Goal: Transaction & Acquisition: Purchase product/service

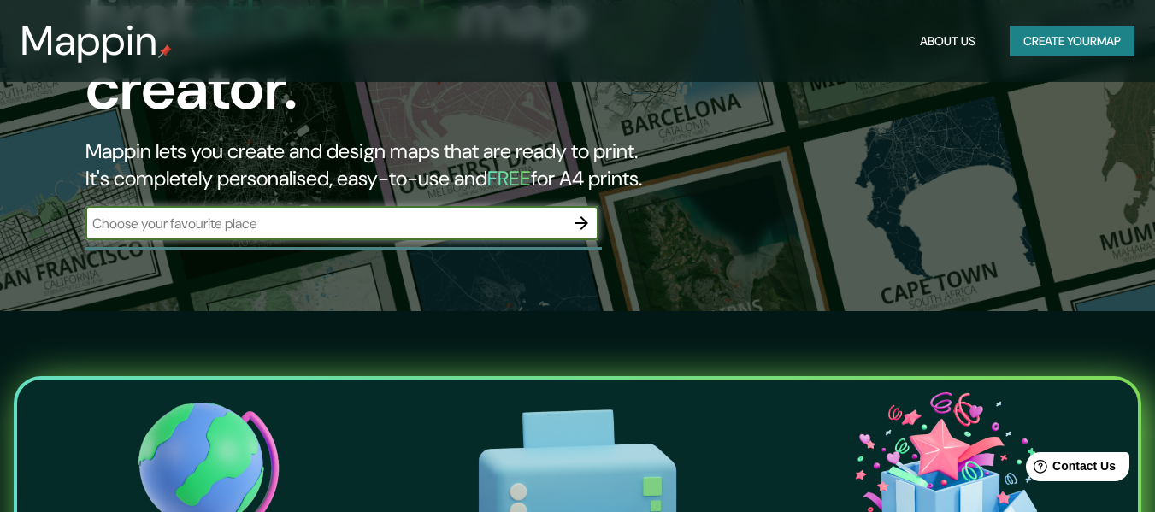
scroll to position [171, 0]
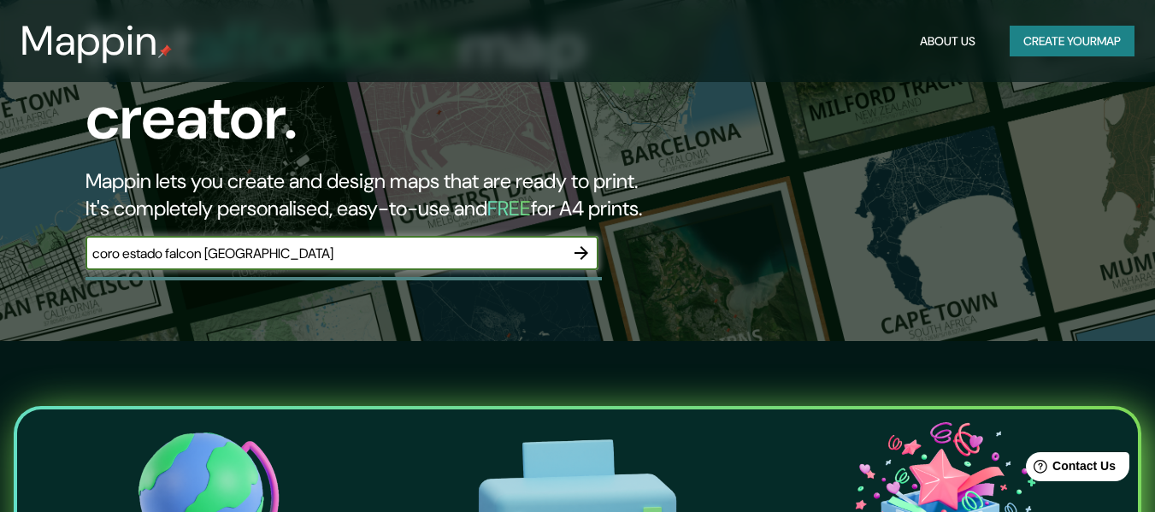
type input "coro estado falcon [GEOGRAPHIC_DATA]"
click at [585, 243] on icon "button" at bounding box center [581, 253] width 21 height 21
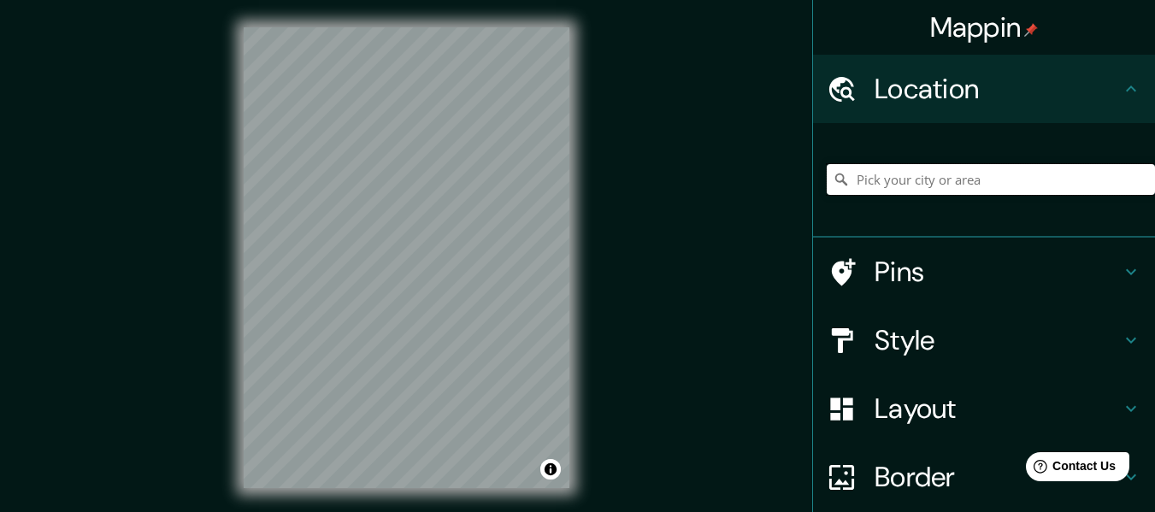
click at [864, 177] on input "Pick your city or area" at bounding box center [991, 179] width 328 height 31
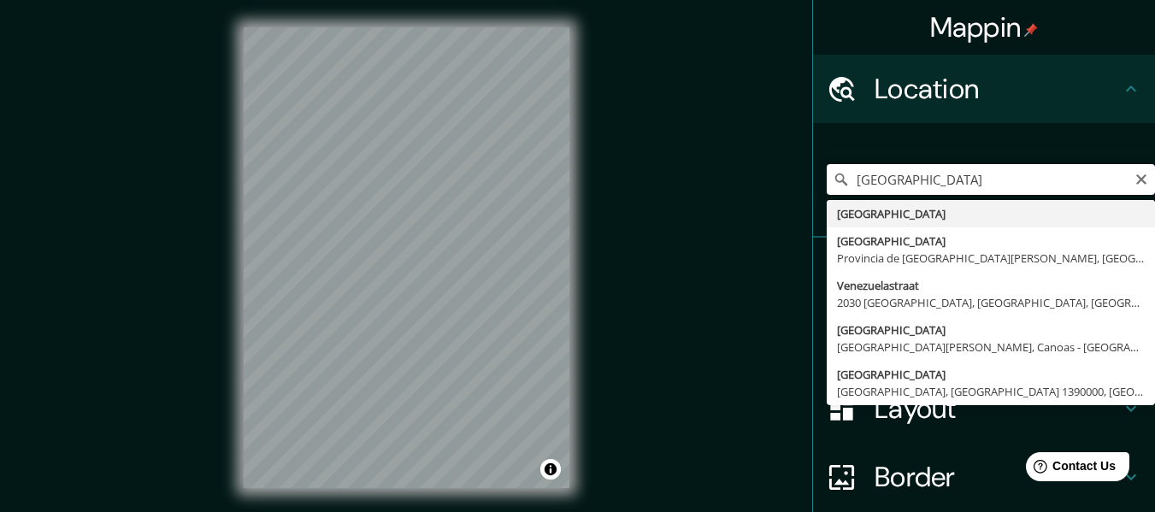
type input "[GEOGRAPHIC_DATA]"
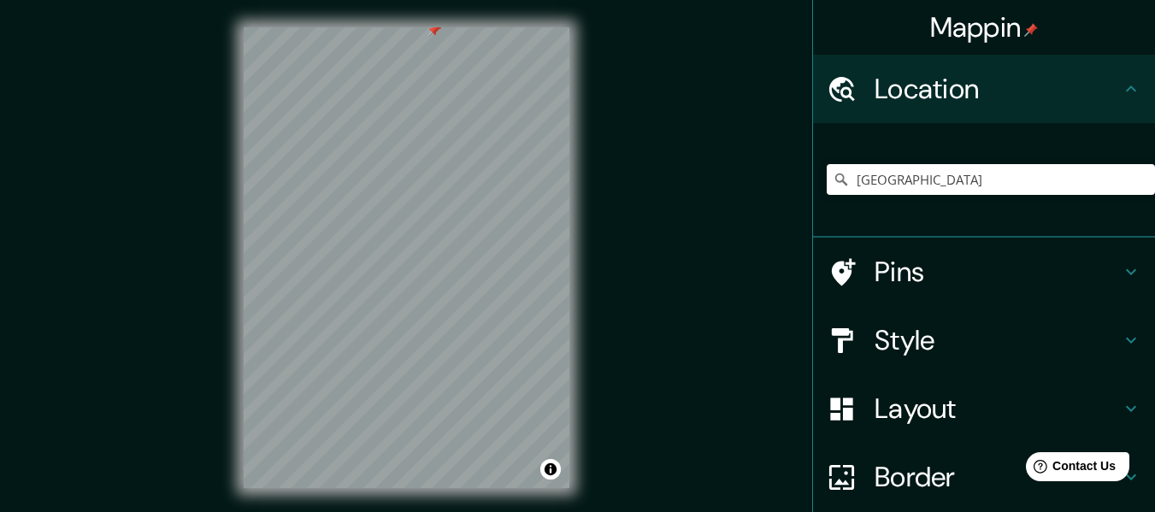
click at [893, 274] on h4 "Pins" at bounding box center [998, 272] width 246 height 34
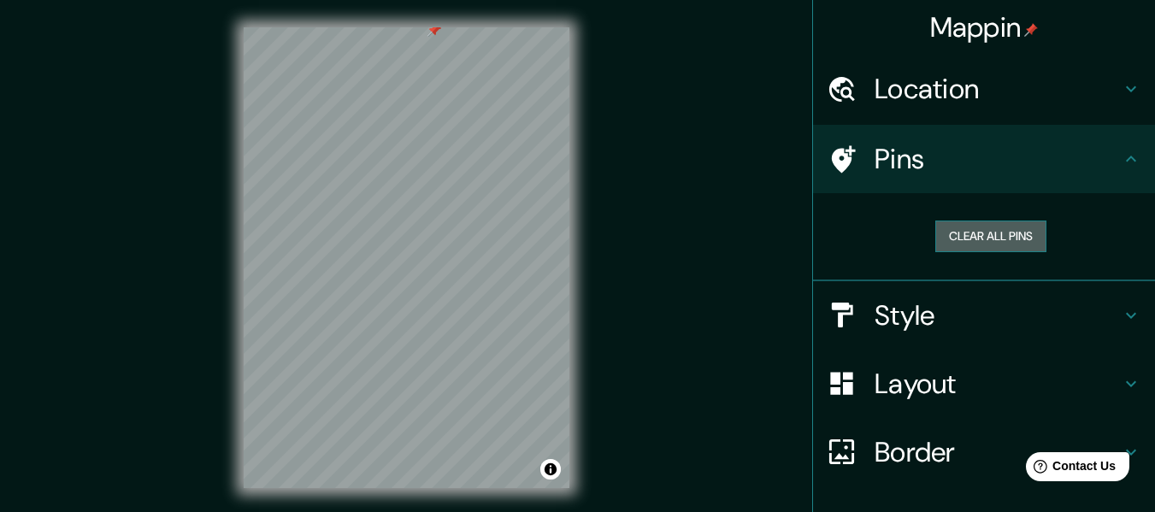
click at [973, 223] on button "Clear all pins" at bounding box center [990, 237] width 111 height 32
click at [1005, 150] on h4 "Pins" at bounding box center [998, 159] width 246 height 34
click at [961, 230] on button "Clear all pins" at bounding box center [990, 237] width 111 height 32
click at [924, 329] on h4 "Style" at bounding box center [998, 315] width 246 height 34
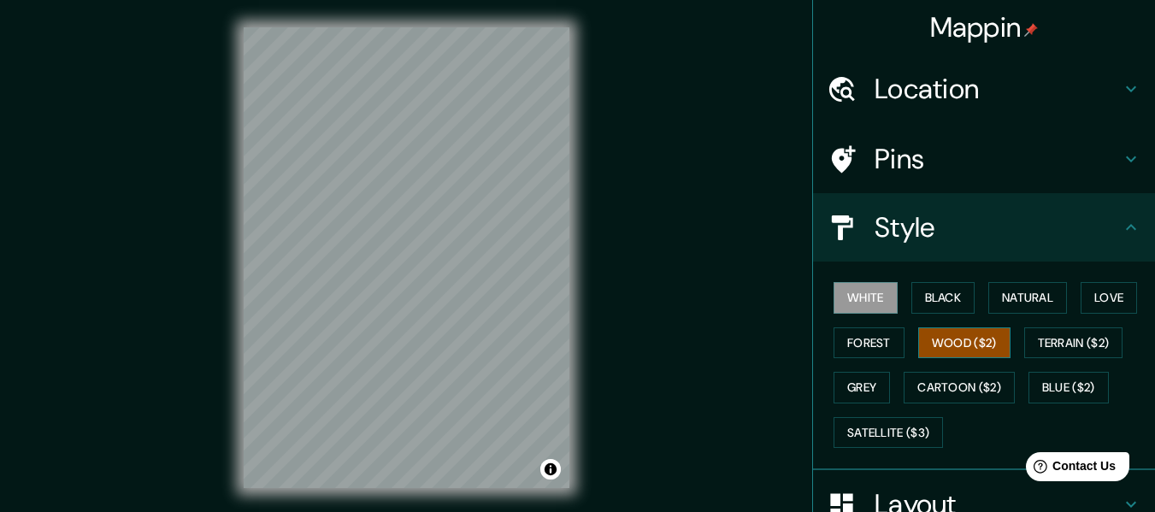
click at [948, 345] on button "Wood ($2)" at bounding box center [964, 343] width 92 height 32
click at [923, 288] on button "Black" at bounding box center [943, 298] width 64 height 32
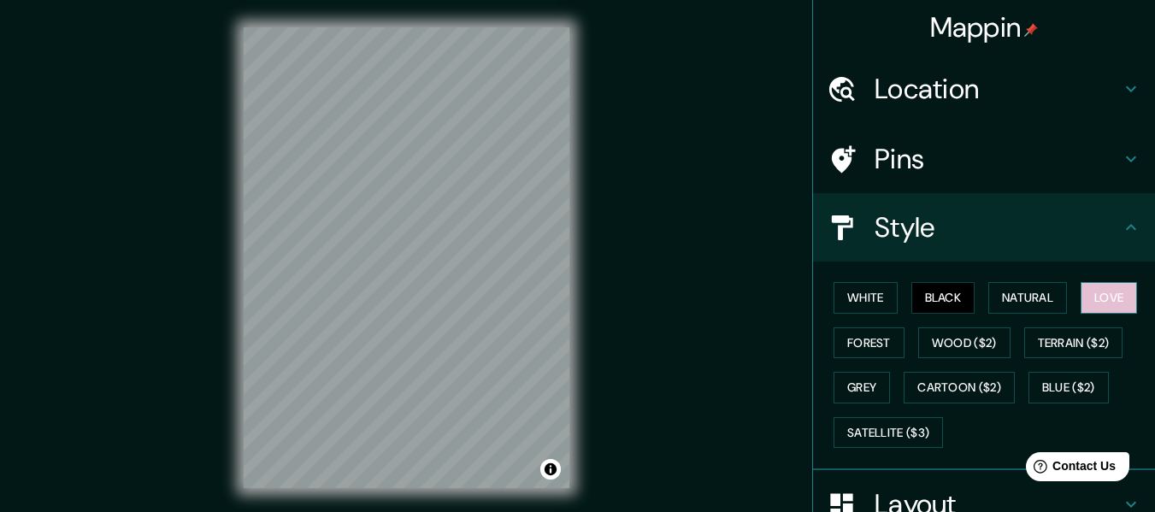
click at [1081, 293] on button "Love" at bounding box center [1109, 298] width 56 height 32
click at [1076, 351] on button "Terrain ($2)" at bounding box center [1073, 343] width 99 height 32
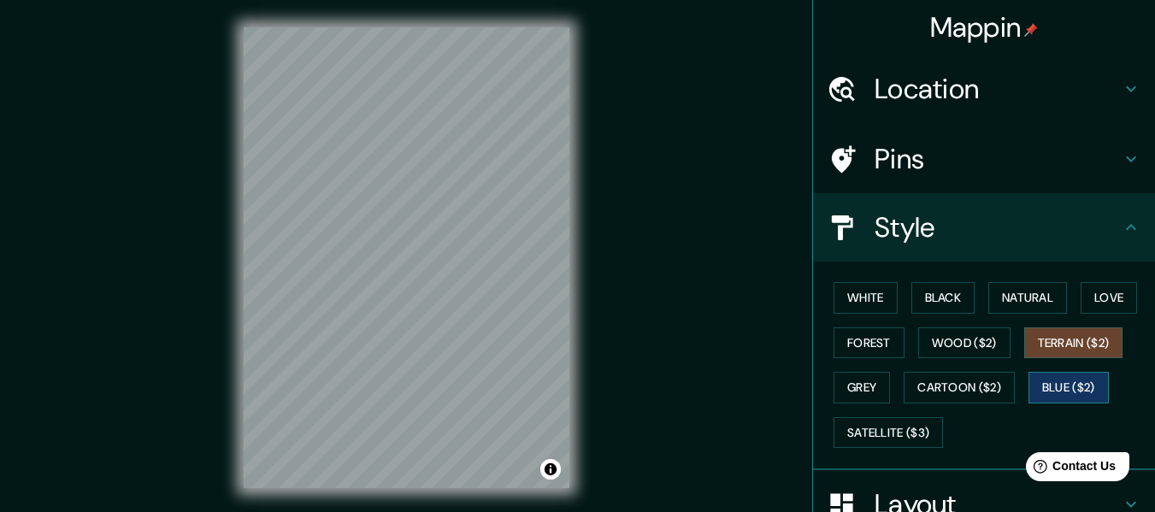
click at [1081, 385] on button "Blue ($2)" at bounding box center [1069, 388] width 80 height 32
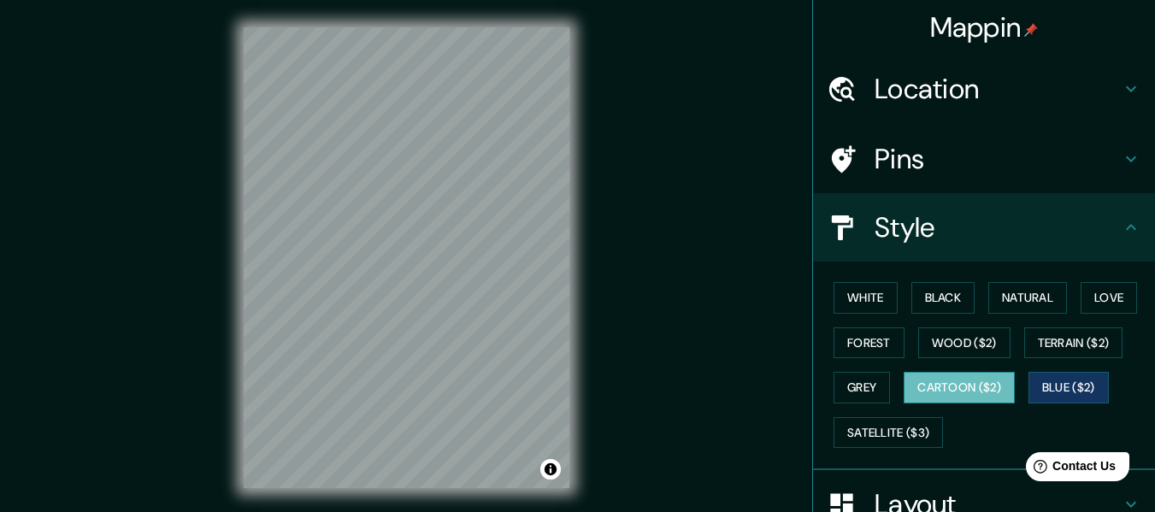
click at [911, 392] on button "Cartoon ($2)" at bounding box center [959, 388] width 111 height 32
click at [864, 394] on button "Grey" at bounding box center [862, 388] width 56 height 32
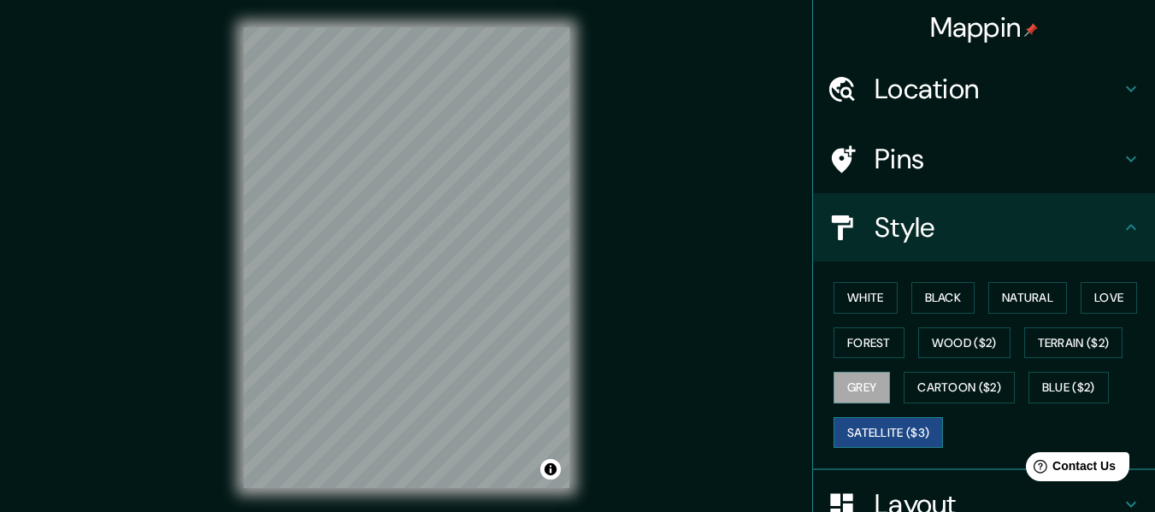
click at [869, 445] on button "Satellite ($3)" at bounding box center [888, 433] width 109 height 32
click at [959, 385] on button "Cartoon ($2)" at bounding box center [959, 388] width 111 height 32
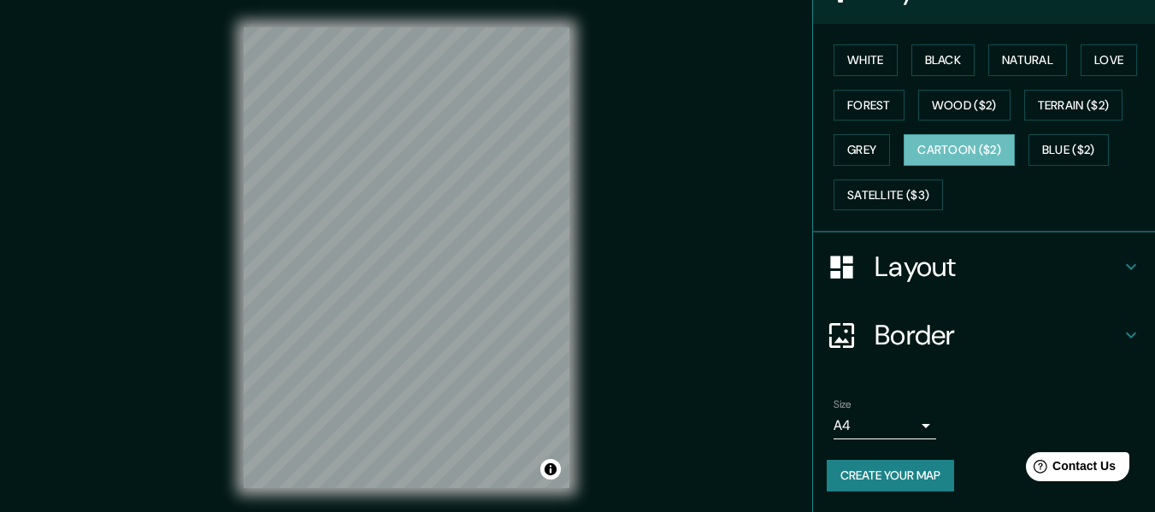
click at [980, 262] on h4 "Layout" at bounding box center [998, 267] width 246 height 34
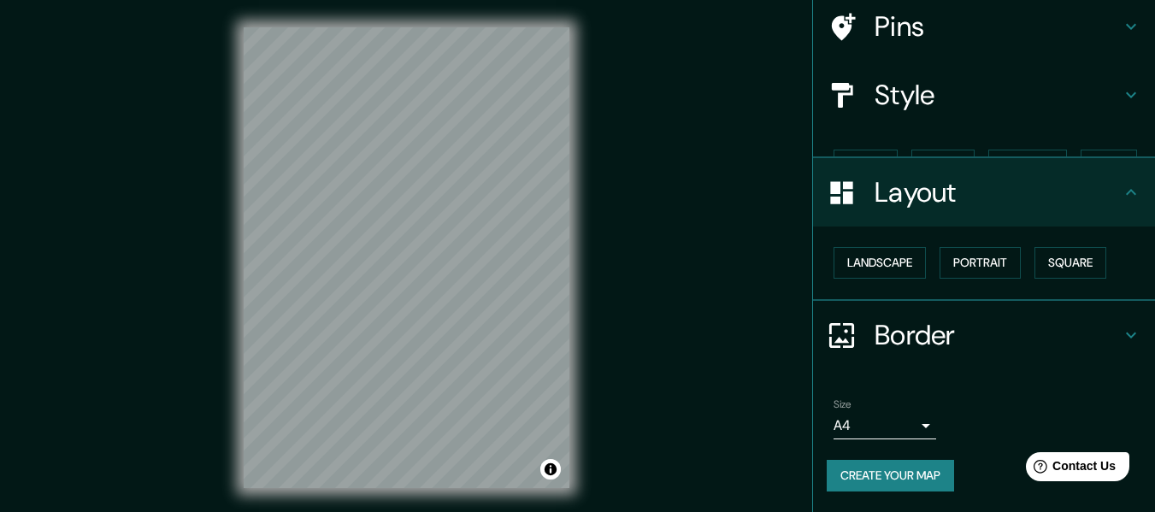
scroll to position [103, 0]
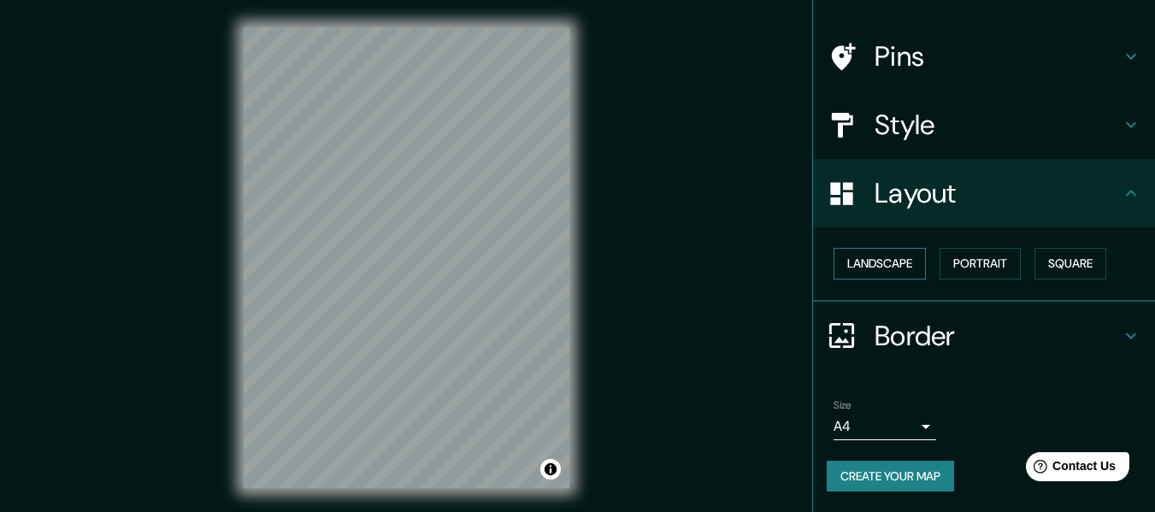
click at [857, 270] on button "Landscape" at bounding box center [880, 264] width 92 height 32
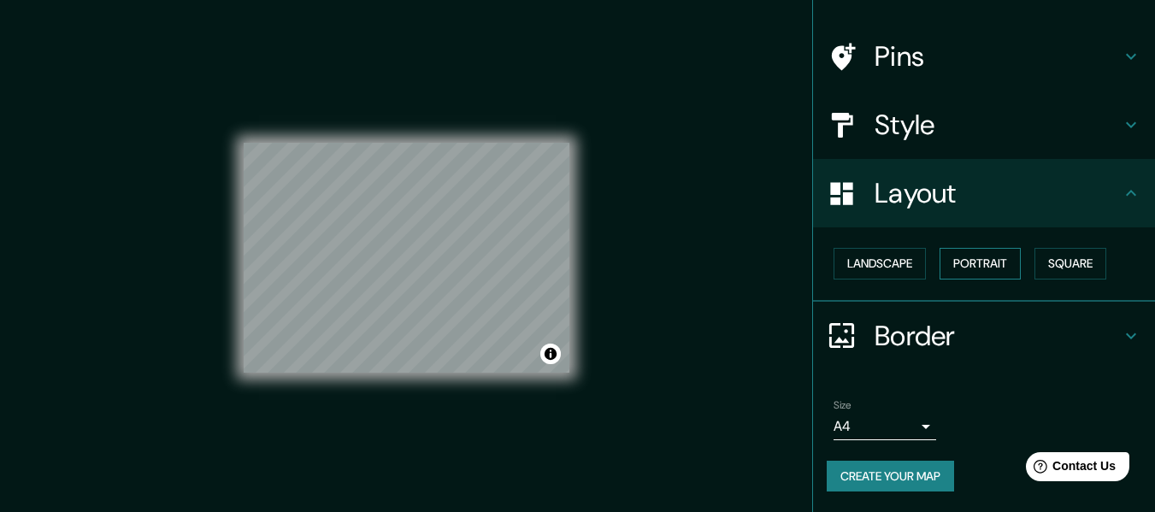
click at [1003, 273] on button "Portrait" at bounding box center [980, 264] width 81 height 32
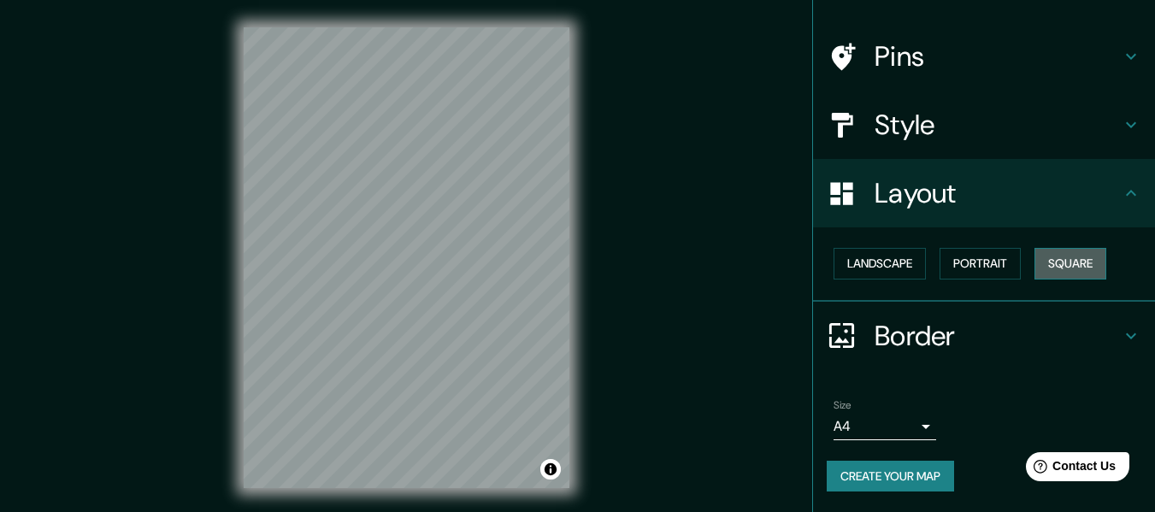
click at [1085, 261] on button "Square" at bounding box center [1071, 264] width 72 height 32
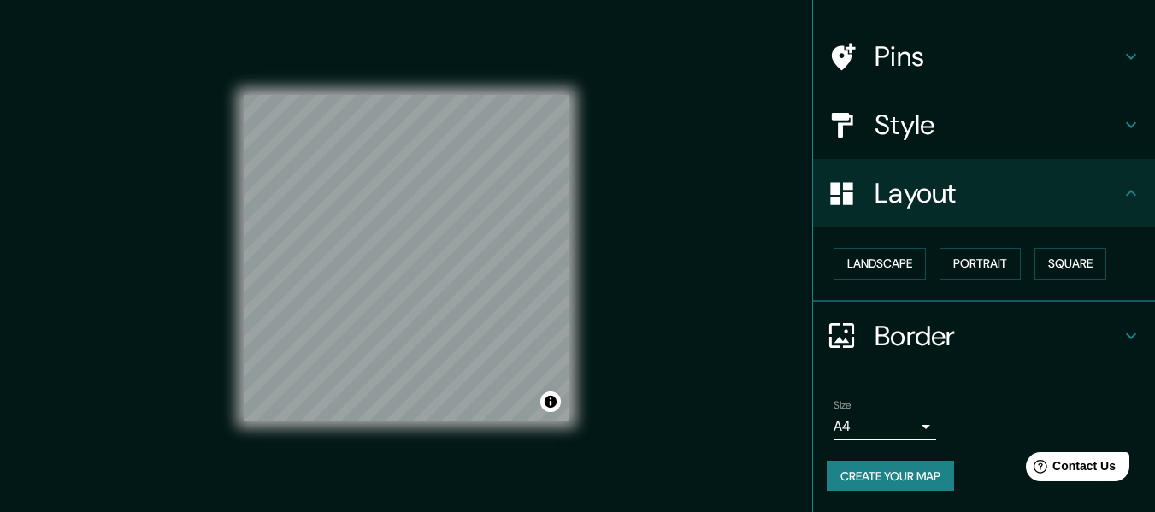
click at [904, 427] on body "Mappin Location [GEOGRAPHIC_DATA] Pins Style Layout Landscape Portrait Square B…" at bounding box center [577, 256] width 1155 height 512
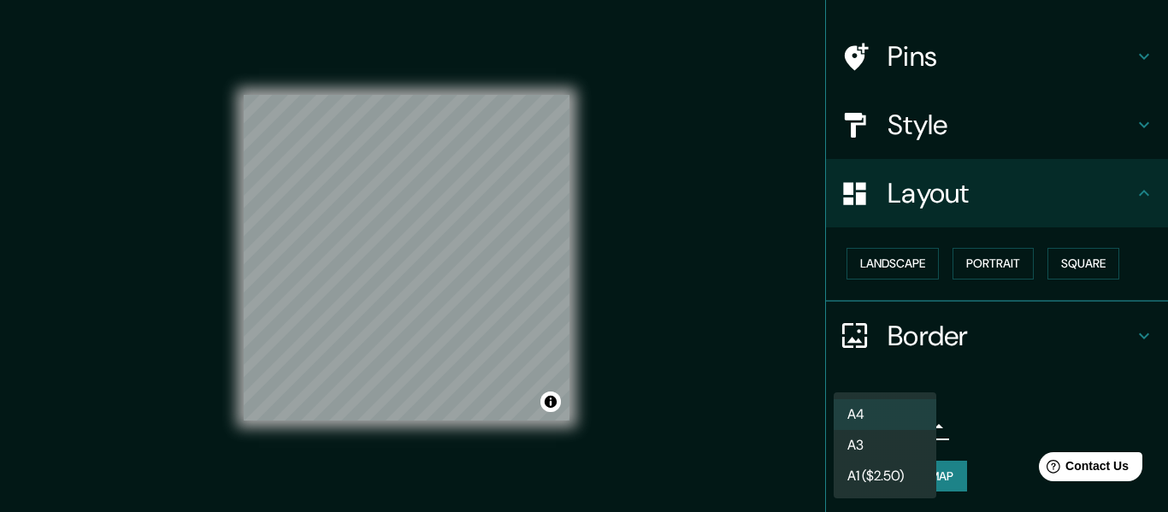
click at [886, 446] on li "A3" at bounding box center [885, 445] width 103 height 31
type input "a4"
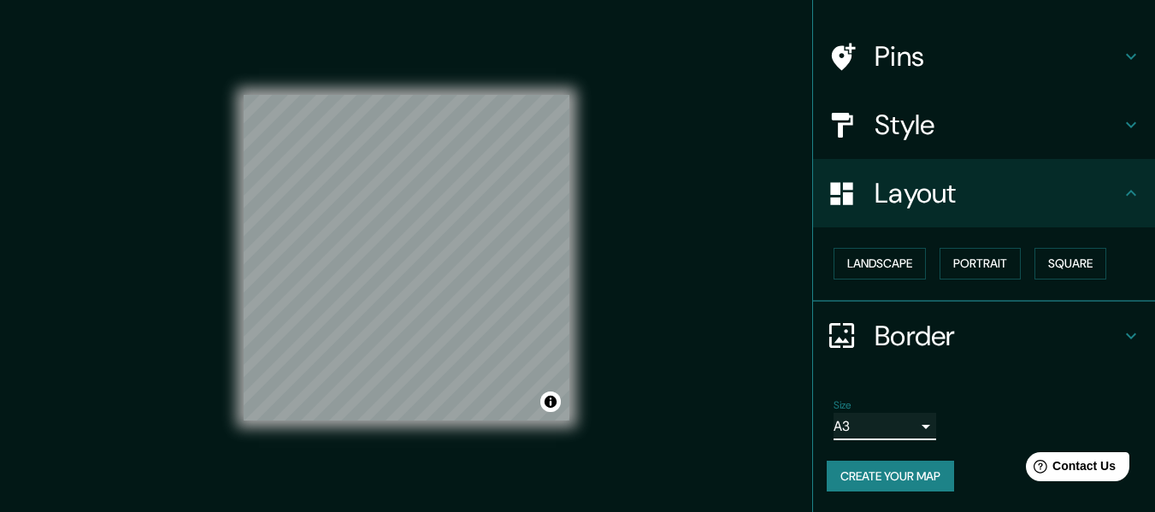
scroll to position [31, 0]
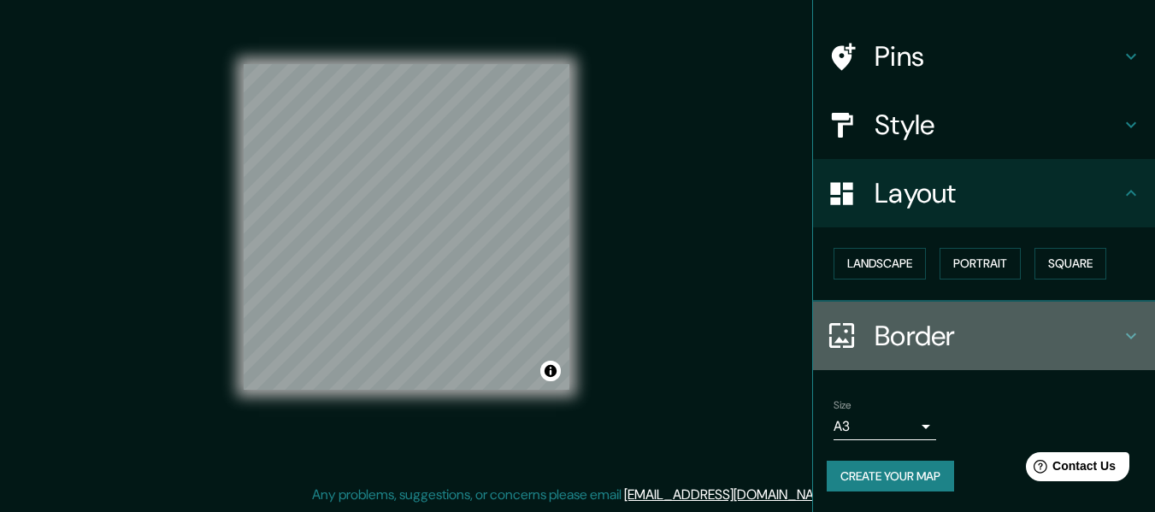
click at [1106, 327] on h4 "Border" at bounding box center [998, 336] width 246 height 34
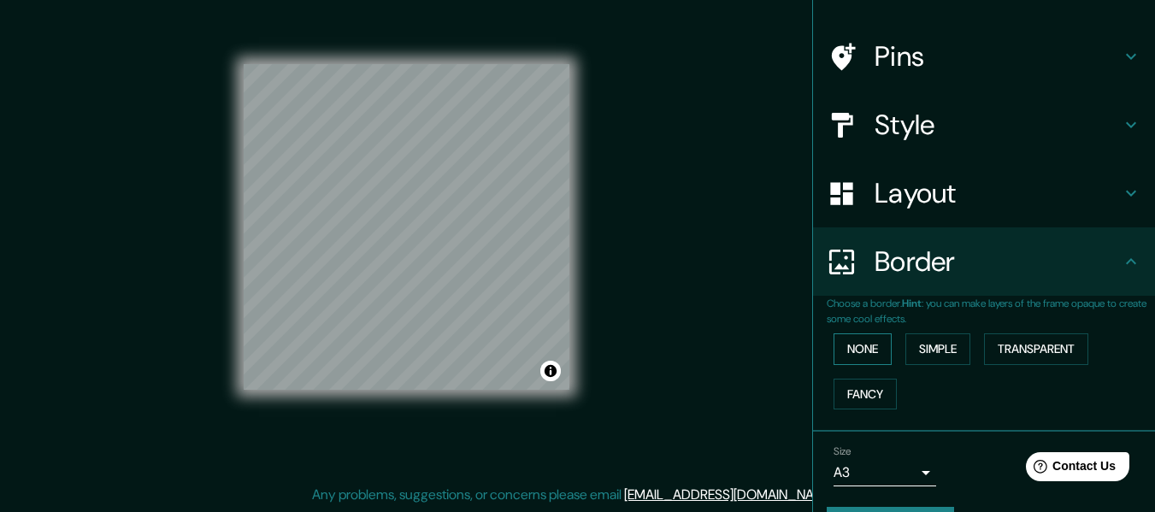
click at [853, 351] on button "None" at bounding box center [863, 349] width 58 height 32
click at [947, 351] on button "Simple" at bounding box center [937, 349] width 65 height 32
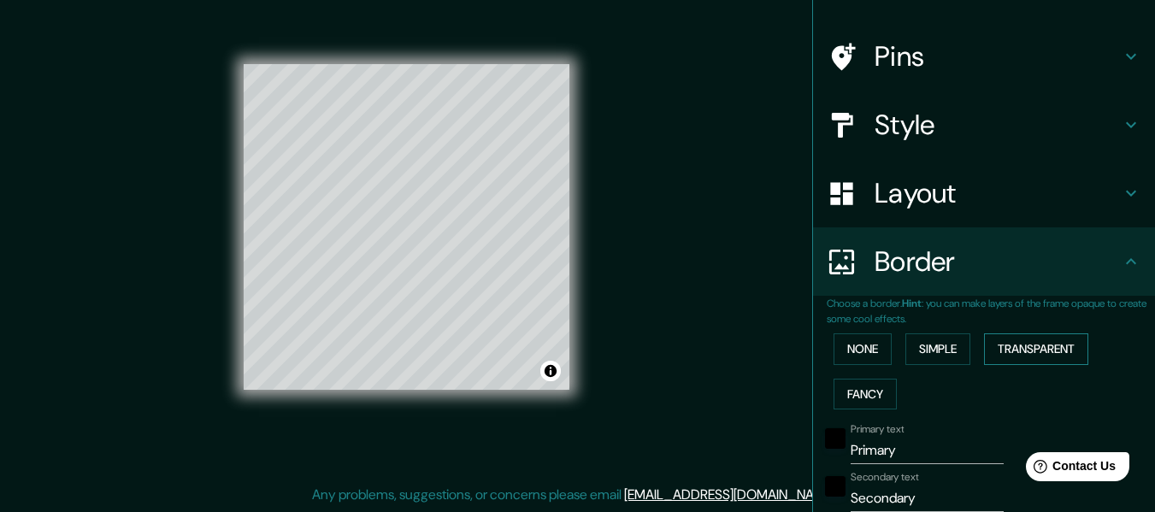
click at [1050, 349] on button "Transparent" at bounding box center [1036, 349] width 104 height 32
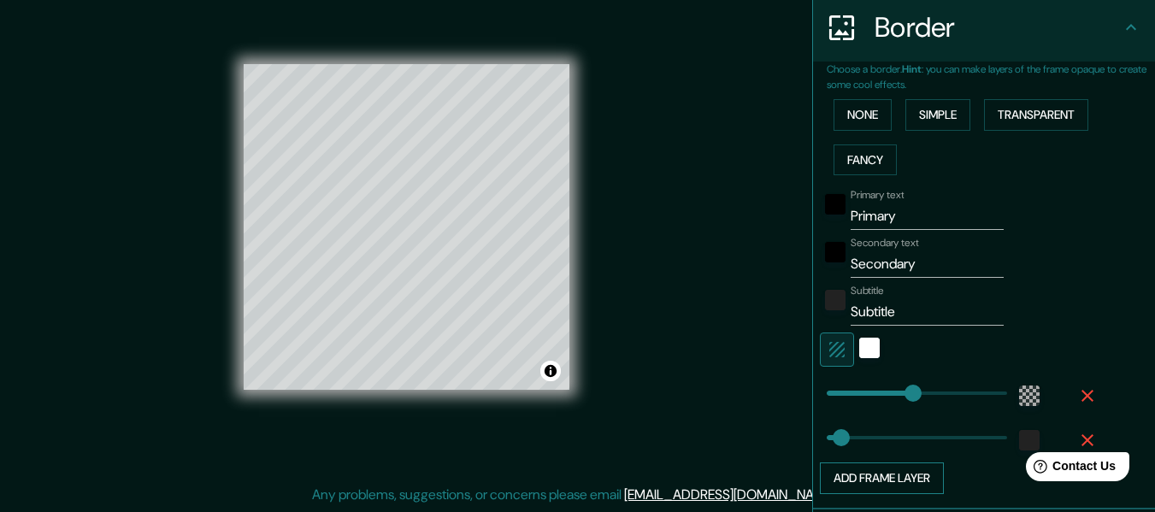
scroll to position [274, 0]
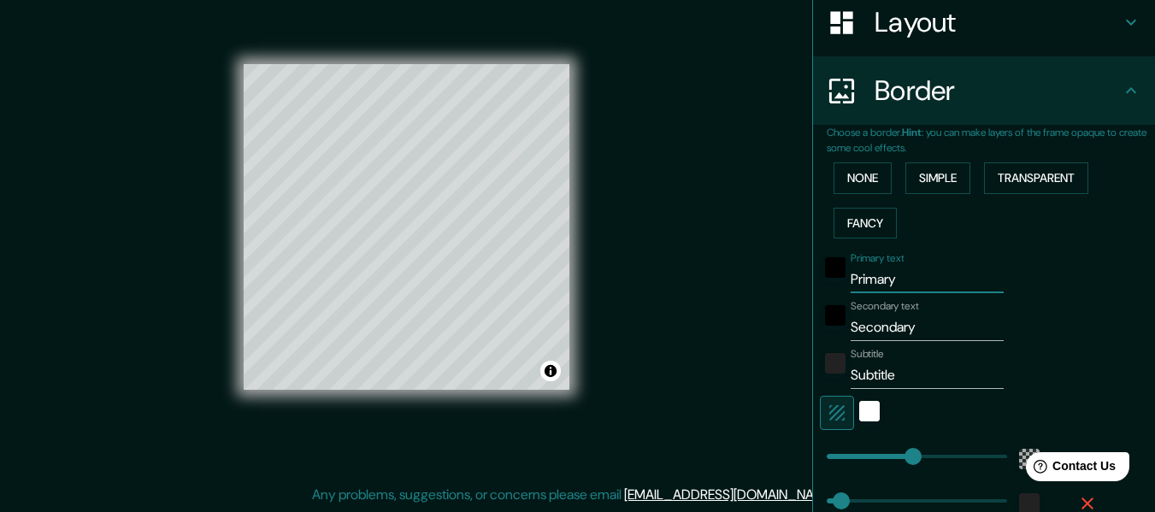
drag, startPoint x: 900, startPoint y: 279, endPoint x: 793, endPoint y: 280, distance: 106.9
click at [793, 280] on div "Mappin Location [GEOGRAPHIC_DATA] Pins Style Layout Border Choose a border. Hin…" at bounding box center [577, 240] width 1155 height 543
type input "C"
type input "183"
type input "30"
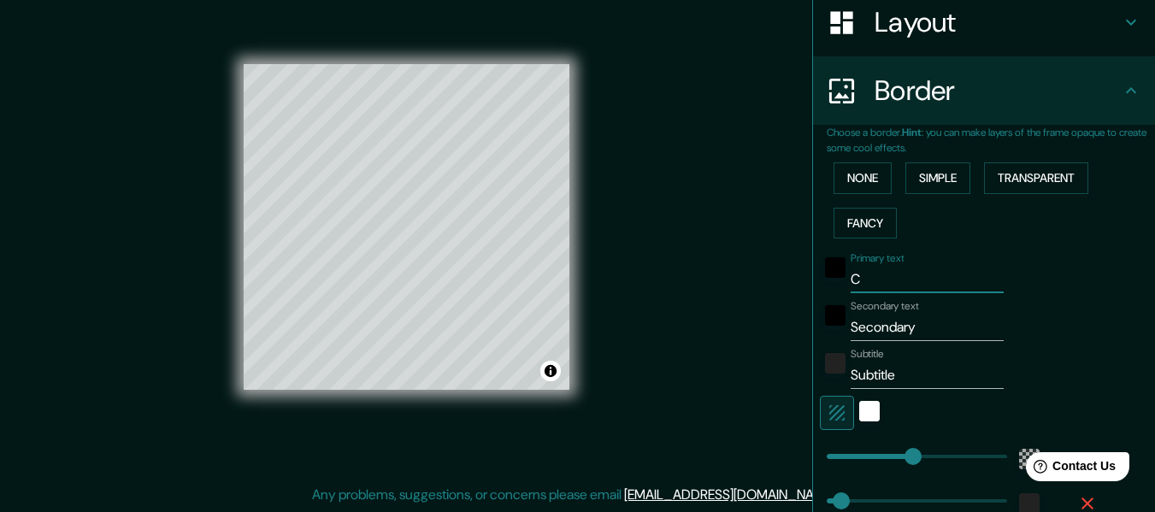
type input "Co"
type input "183"
type input "30"
type input "Cor"
type input "183"
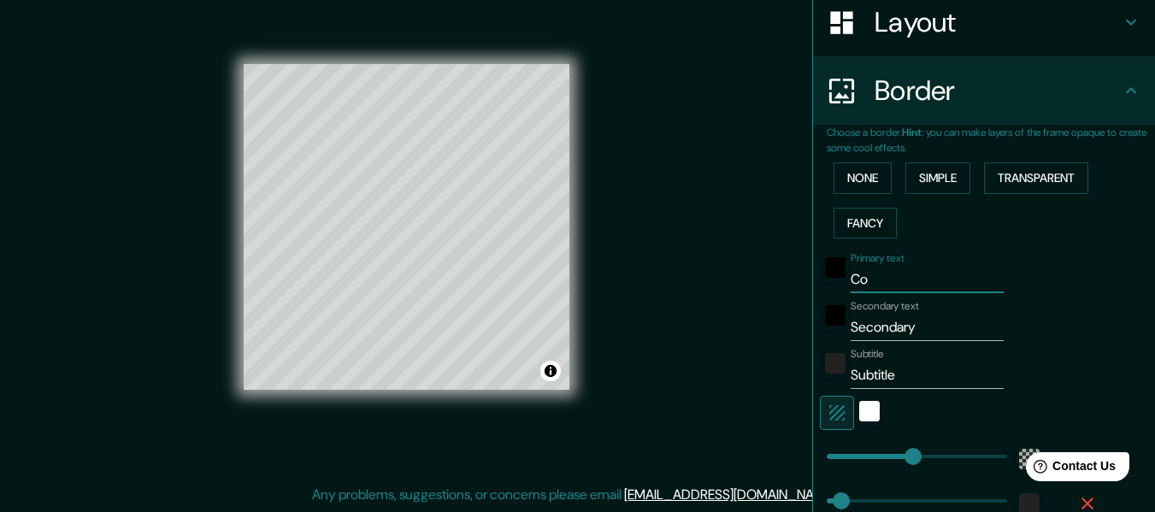
type input "30"
type input "Coro"
type input "183"
type input "30"
type input "Coro"
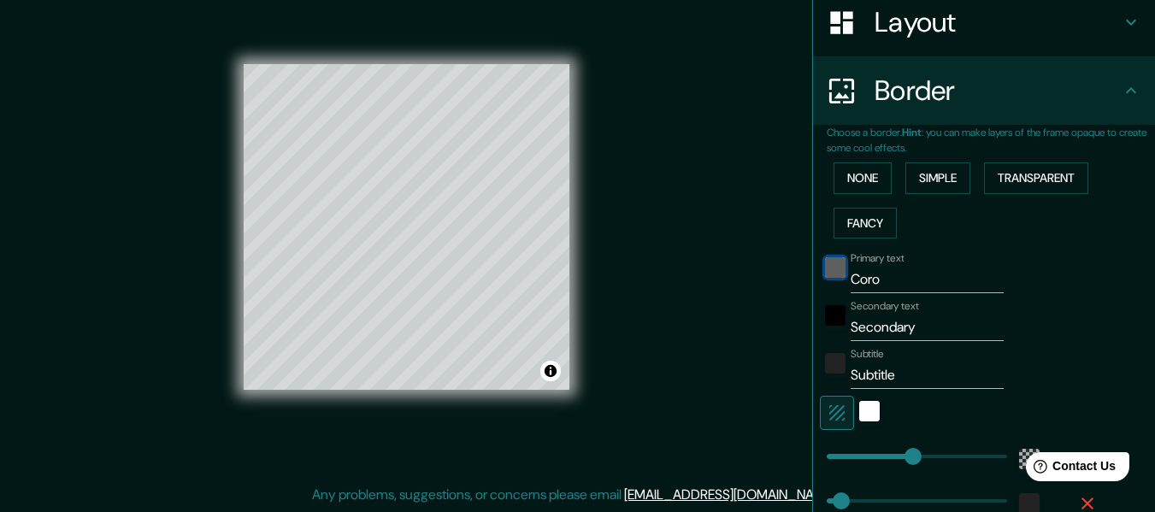
click at [825, 258] on div "black" at bounding box center [835, 267] width 21 height 21
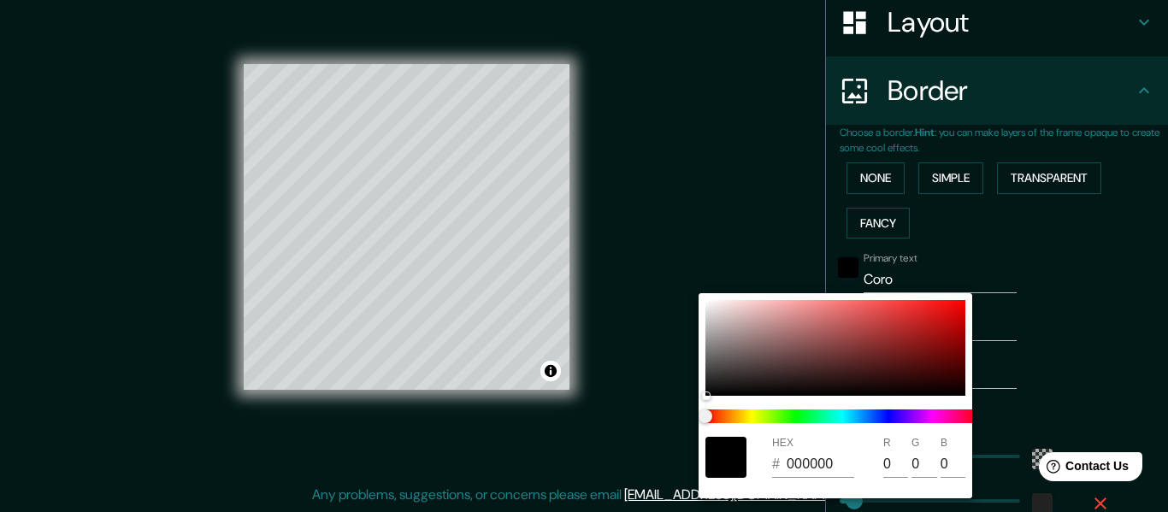
click at [1115, 286] on div at bounding box center [584, 256] width 1168 height 512
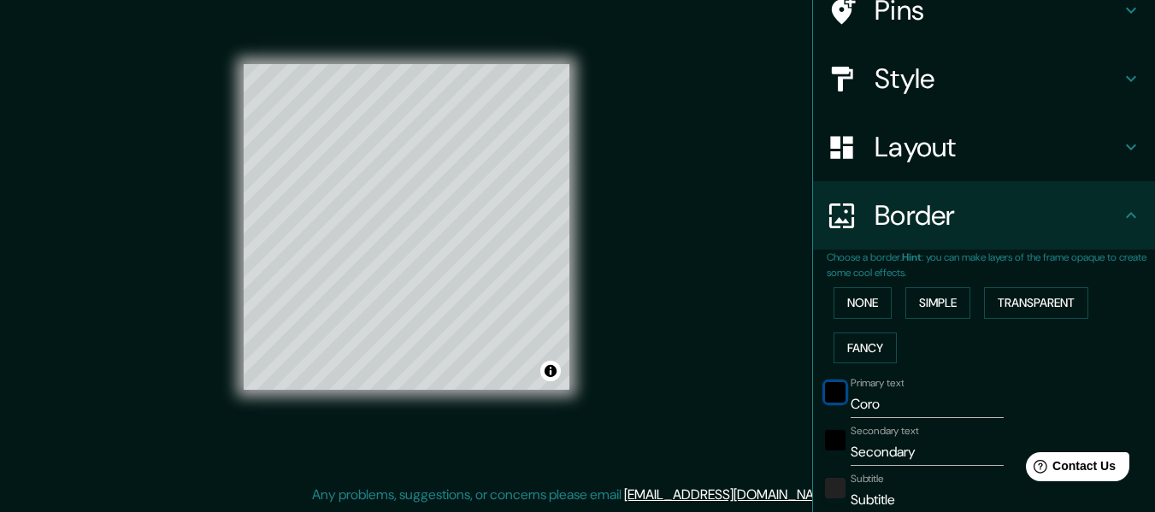
scroll to position [119, 0]
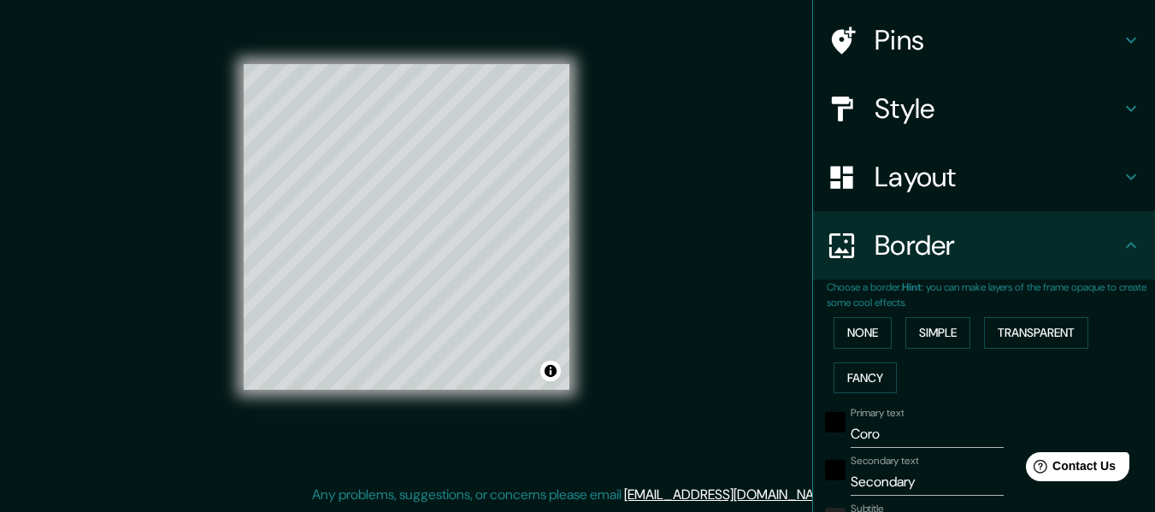
click at [1100, 257] on h4 "Border" at bounding box center [998, 245] width 246 height 34
click at [1045, 253] on h4 "Border" at bounding box center [998, 245] width 246 height 34
